Goal: Task Accomplishment & Management: Manage account settings

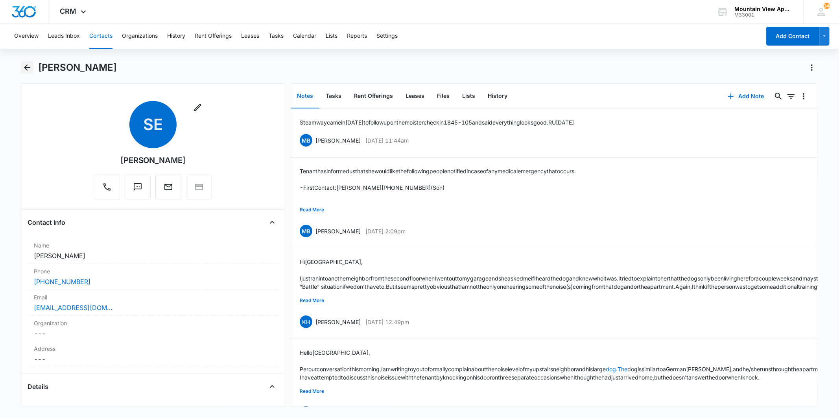
click at [26, 68] on icon "Back" at bounding box center [27, 67] width 6 height 6
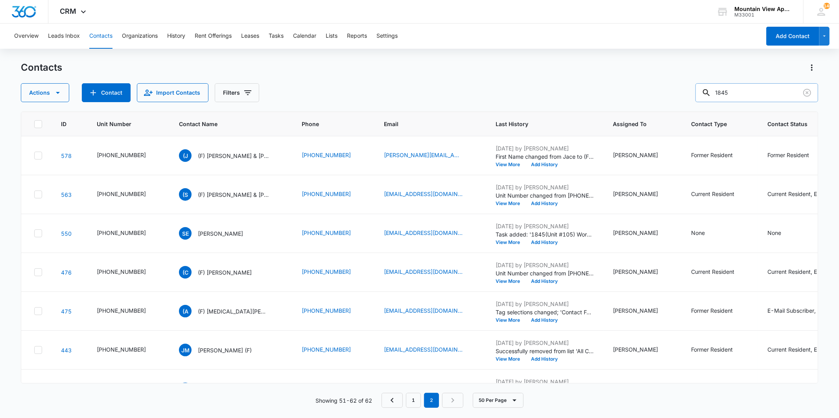
click at [759, 94] on input "1845" at bounding box center [756, 92] width 123 height 19
type input "1871"
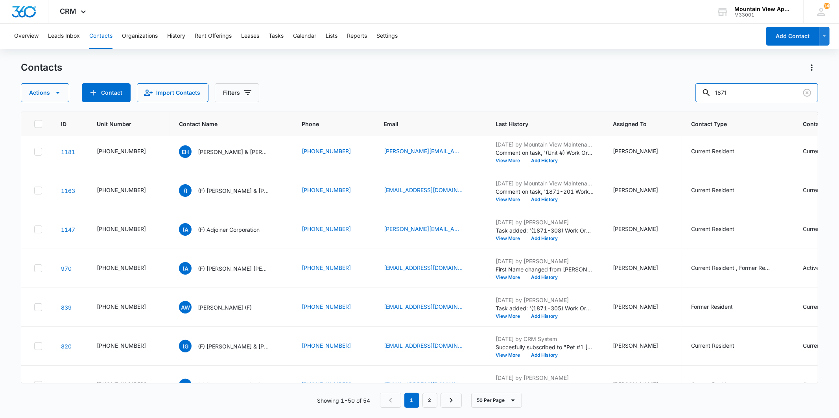
scroll to position [1179, 0]
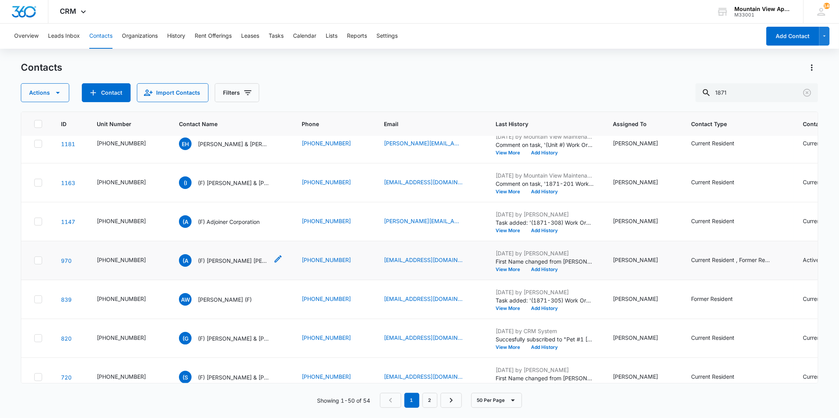
click at [246, 260] on p "(F) Alexandria Trager Tyler Rice" at bounding box center [233, 261] width 71 height 8
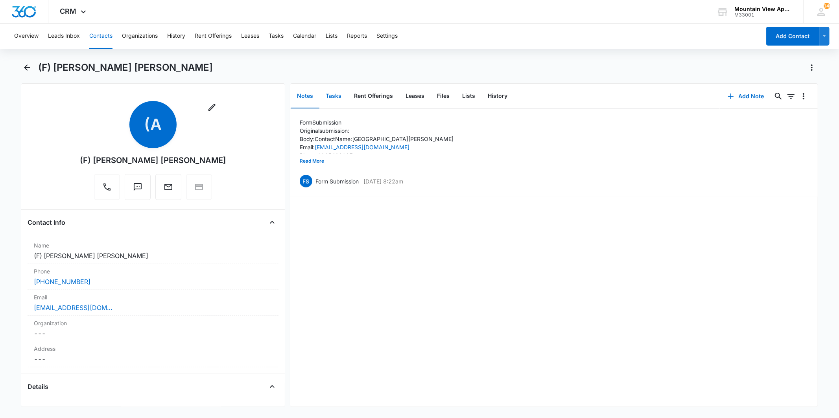
click at [329, 97] on button "Tasks" at bounding box center [333, 96] width 28 height 24
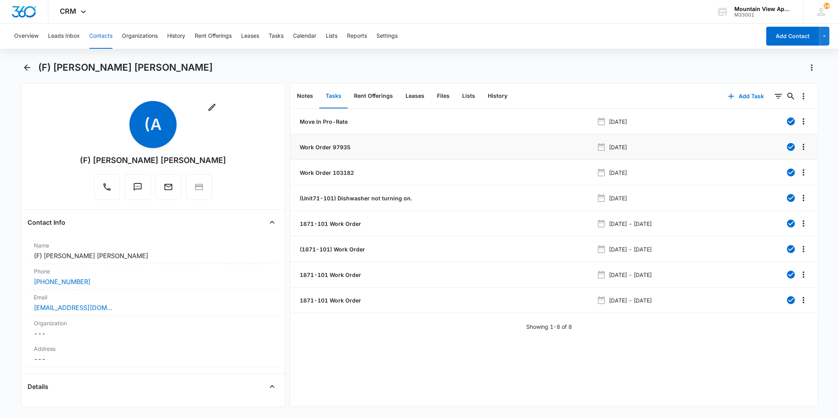
click at [325, 144] on p "Work Order 97935" at bounding box center [324, 147] width 52 height 8
click at [324, 179] on li "Work Order 103182 Feb 10, 2023" at bounding box center [553, 173] width 527 height 26
click at [324, 175] on p "Work Order 103182" at bounding box center [326, 173] width 56 height 8
click at [327, 301] on p "1871-101 Work Order" at bounding box center [329, 300] width 63 height 8
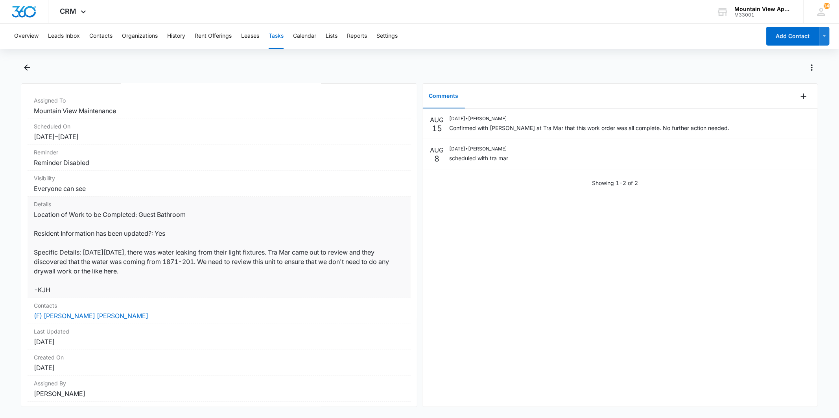
scroll to position [45, 0]
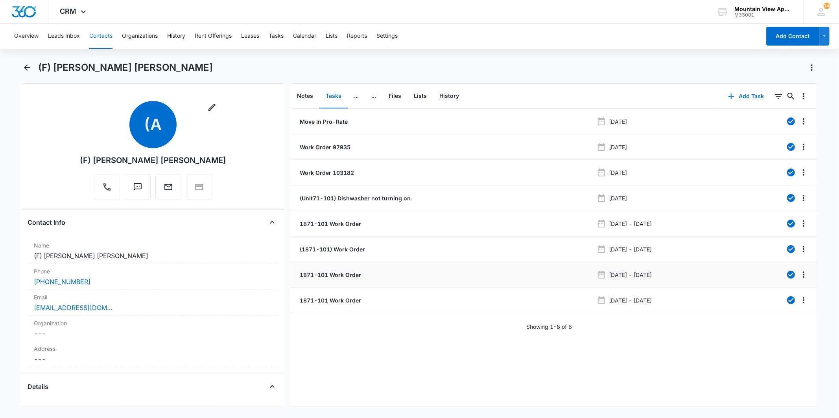
click at [325, 276] on p "1871-101 Work Order" at bounding box center [329, 275] width 63 height 8
click at [339, 252] on p "(1871-101) Work Order" at bounding box center [331, 249] width 67 height 8
click at [333, 224] on p "1871-101 Work Order" at bounding box center [329, 224] width 63 height 8
click at [341, 170] on p "Work Order 103182" at bounding box center [326, 173] width 56 height 8
click at [348, 300] on p "1871-101 Work Order" at bounding box center [329, 300] width 63 height 8
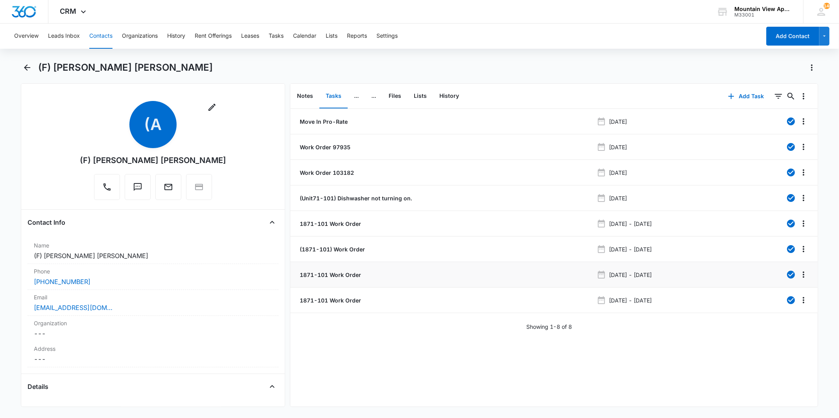
click at [339, 274] on p "1871-101 Work Order" at bounding box center [329, 275] width 63 height 8
click at [337, 249] on p "(1871-101) Work Order" at bounding box center [331, 249] width 67 height 8
click at [322, 172] on p "Work Order 103182" at bounding box center [326, 173] width 56 height 8
click at [320, 120] on p "Move In Pro-Rate" at bounding box center [323, 122] width 50 height 8
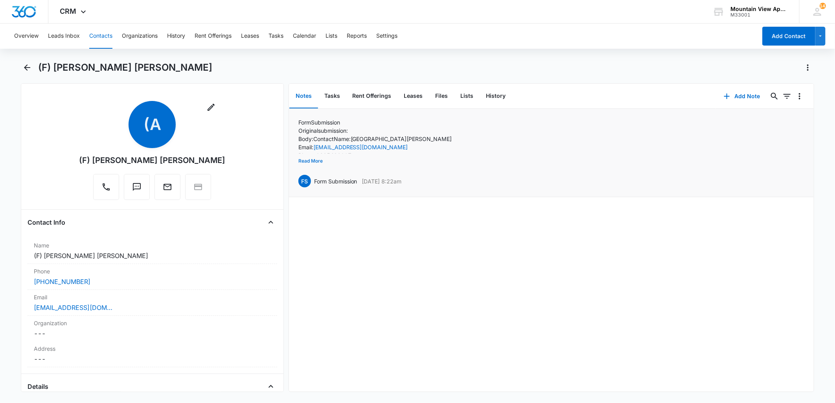
click at [318, 158] on button "Read More" at bounding box center [310, 161] width 24 height 15
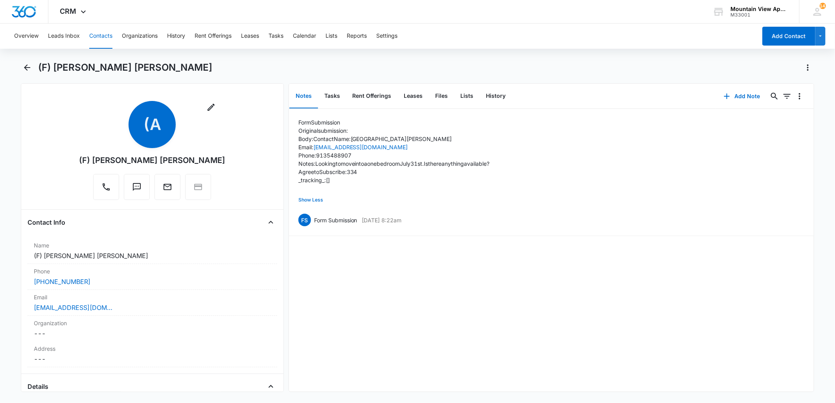
scroll to position [44, 0]
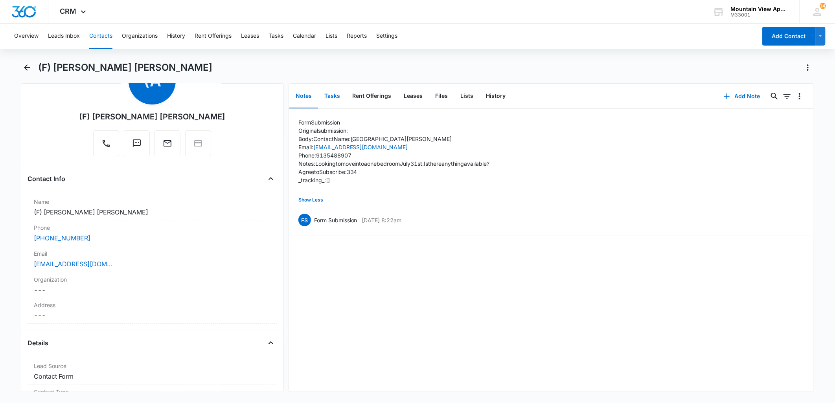
click at [330, 96] on button "Tasks" at bounding box center [332, 96] width 28 height 24
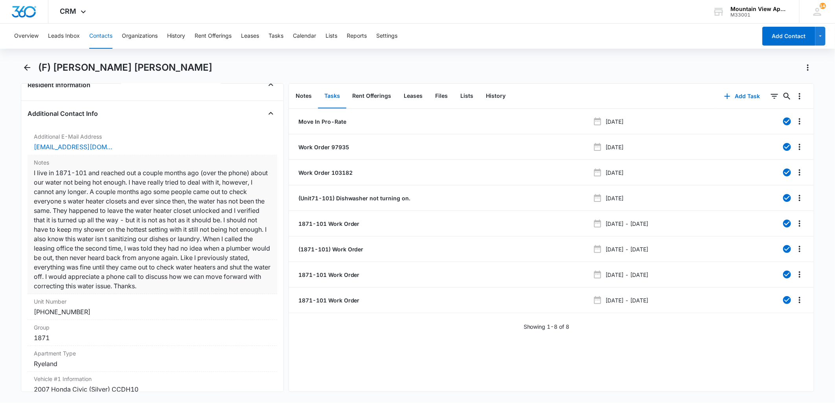
scroll to position [480, 0]
